Goal: Task Accomplishment & Management: Manage account settings

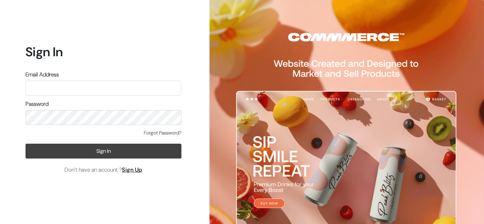
type input "glowriousherbayur2024@gmail.com"
click at [90, 151] on button "Sign In" at bounding box center [104, 151] width 156 height 15
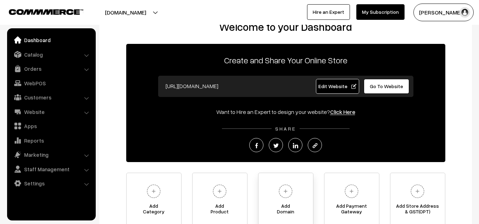
scroll to position [20, 0]
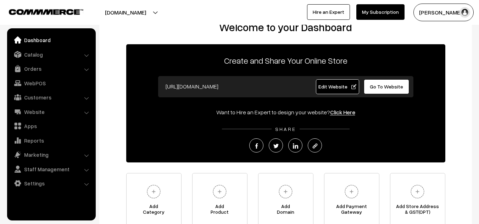
click at [331, 85] on span "Edit Website" at bounding box center [337, 87] width 38 height 6
click at [86, 57] on li "Catalog Categories" at bounding box center [51, 54] width 85 height 13
click at [86, 56] on li "Catalog Categories" at bounding box center [51, 54] width 85 height 13
click at [88, 52] on link "Catalog" at bounding box center [51, 54] width 84 height 13
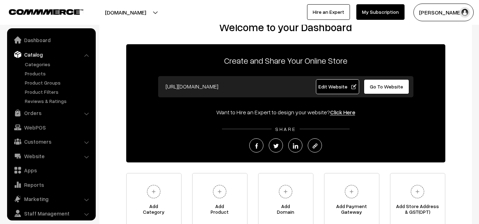
click at [86, 53] on link "Catalog" at bounding box center [51, 54] width 84 height 13
click at [87, 56] on li "Catalog Categories" at bounding box center [51, 76] width 85 height 57
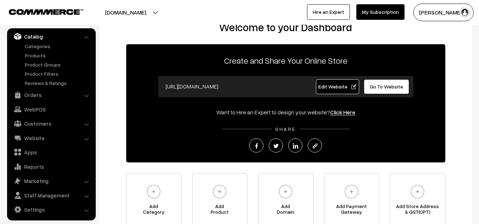
scroll to position [21, 0]
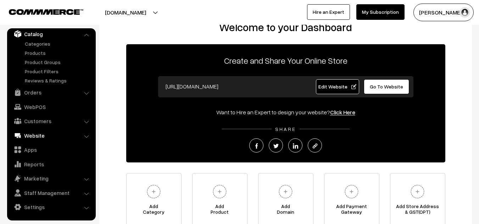
click at [87, 133] on link "Website" at bounding box center [51, 135] width 84 height 13
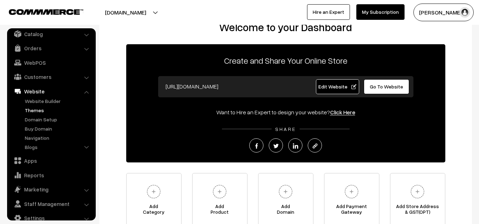
click at [33, 110] on link "Themes" at bounding box center [58, 110] width 70 height 7
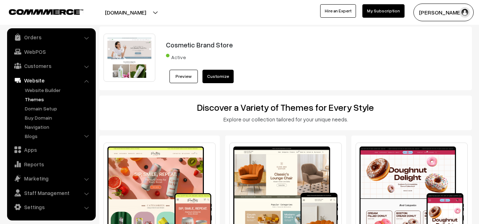
click at [214, 76] on link "Customize" at bounding box center [217, 76] width 31 height 13
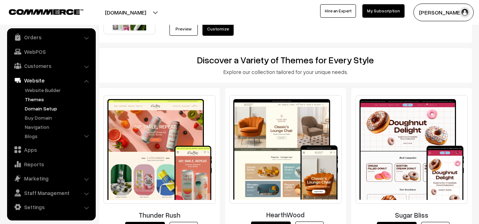
scroll to position [49, 0]
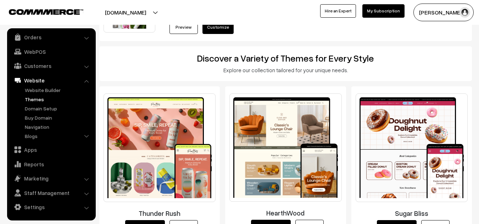
click at [85, 208] on li "Settings Shipping" at bounding box center [51, 207] width 85 height 13
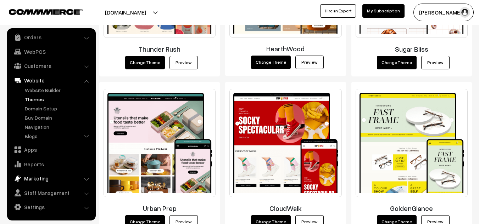
scroll to position [215, 0]
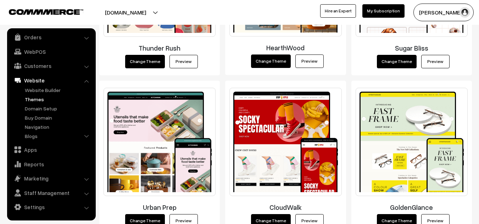
click at [85, 206] on li "Settings Shipping" at bounding box center [51, 207] width 85 height 13
click at [37, 205] on link "Settings" at bounding box center [51, 207] width 84 height 13
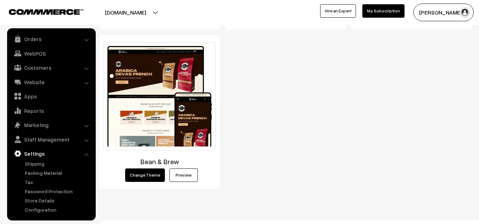
scroll to position [1069, 0]
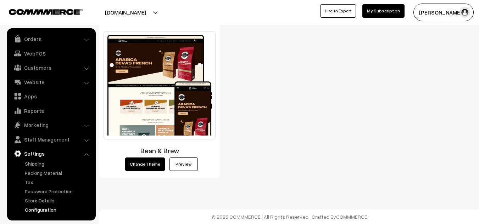
click at [30, 208] on link "Configuration" at bounding box center [58, 209] width 70 height 7
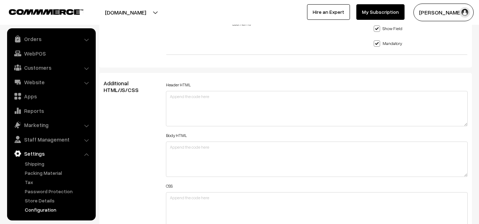
scroll to position [913, 0]
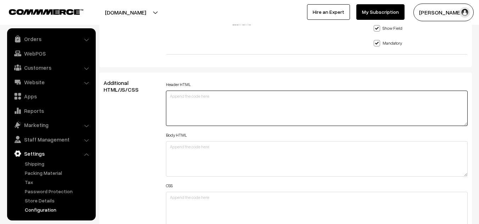
click at [209, 91] on textarea at bounding box center [316, 108] width 301 height 35
paste textarea "<!-- Meta Pixel Code --> <script> !function(f,b,e,v,n,t,s) {if(f.fbq)return;n=f…"
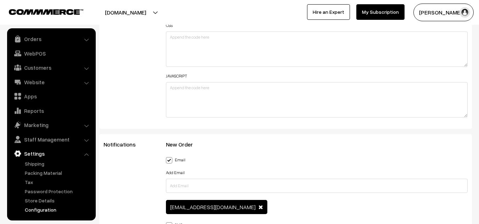
scroll to position [1074, 0]
type textarea "<!-- Meta Pixel Code --> <script> !function(f,b,e,v,n,t,s) {if(f.fbq)return;n=f…"
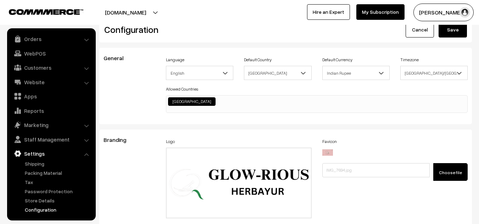
scroll to position [0, 0]
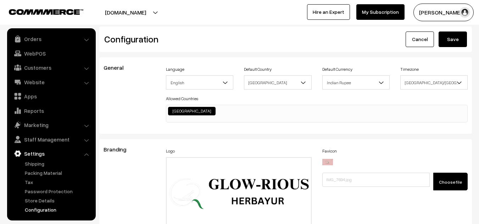
click at [450, 41] on button "Save" at bounding box center [452, 40] width 28 height 16
click at [443, 34] on button "Save" at bounding box center [452, 40] width 28 height 16
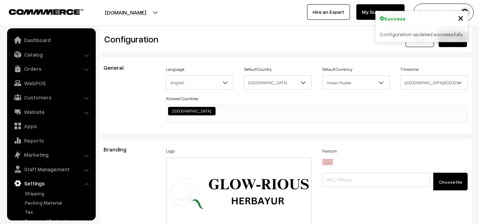
scroll to position [570, 0]
